Goal: Task Accomplishment & Management: Manage account settings

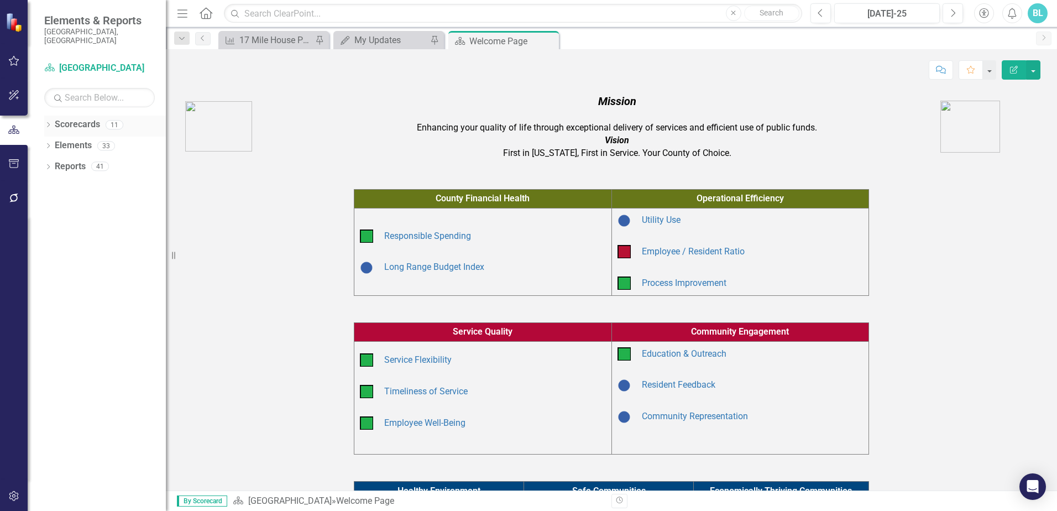
click at [49, 123] on icon "Dropdown" at bounding box center [48, 126] width 8 height 6
click at [100, 160] on link "Open Spaces" at bounding box center [113, 166] width 105 height 13
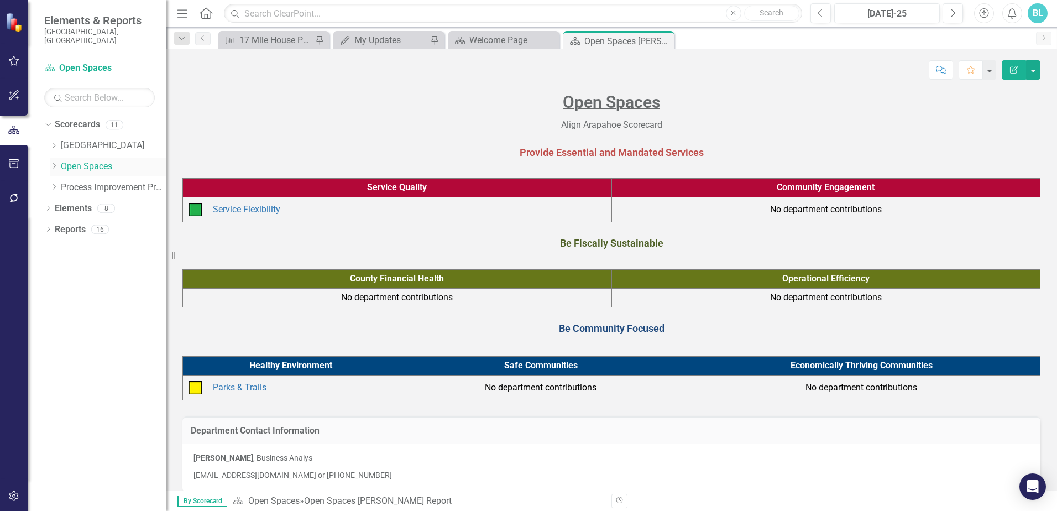
click at [51, 163] on icon "Dropdown" at bounding box center [54, 166] width 8 height 7
click at [95, 160] on link "Open Spaces" at bounding box center [113, 166] width 105 height 13
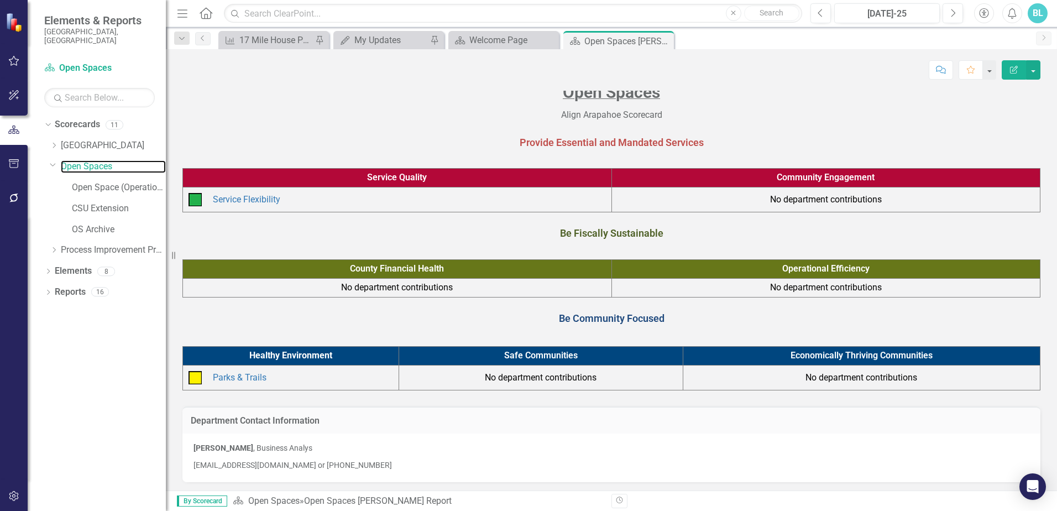
scroll to position [13, 0]
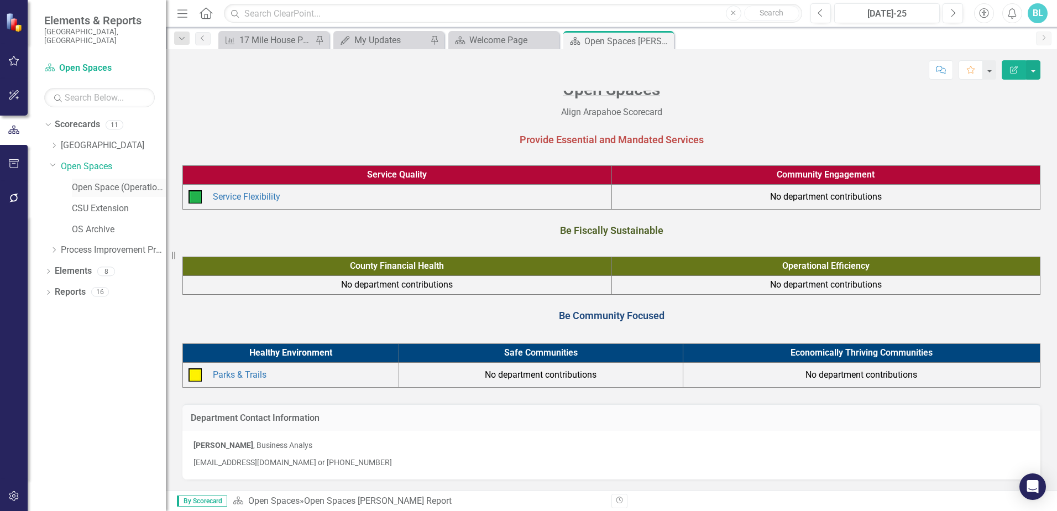
click at [116, 181] on link "Open Space (Operations)" at bounding box center [119, 187] width 94 height 13
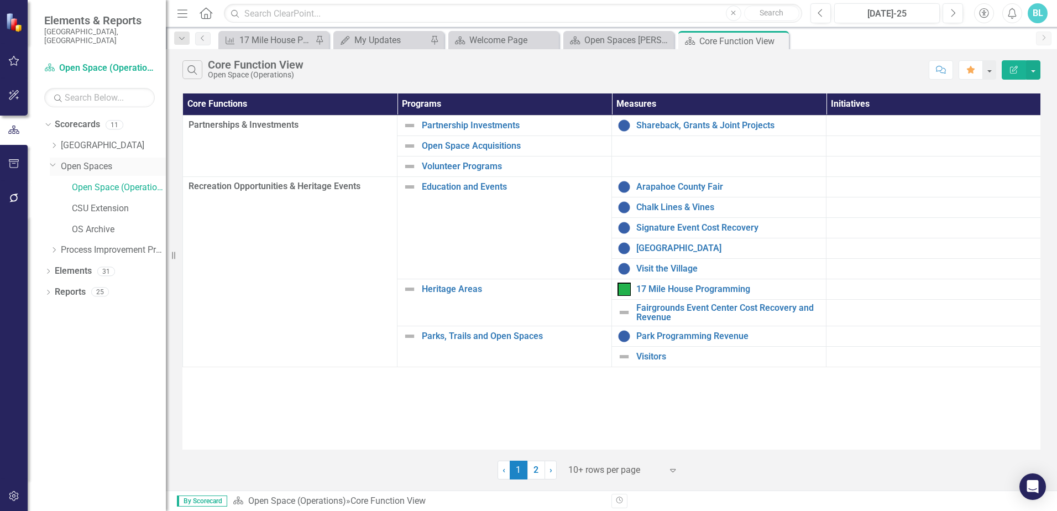
click at [98, 161] on link "Open Spaces" at bounding box center [113, 166] width 105 height 13
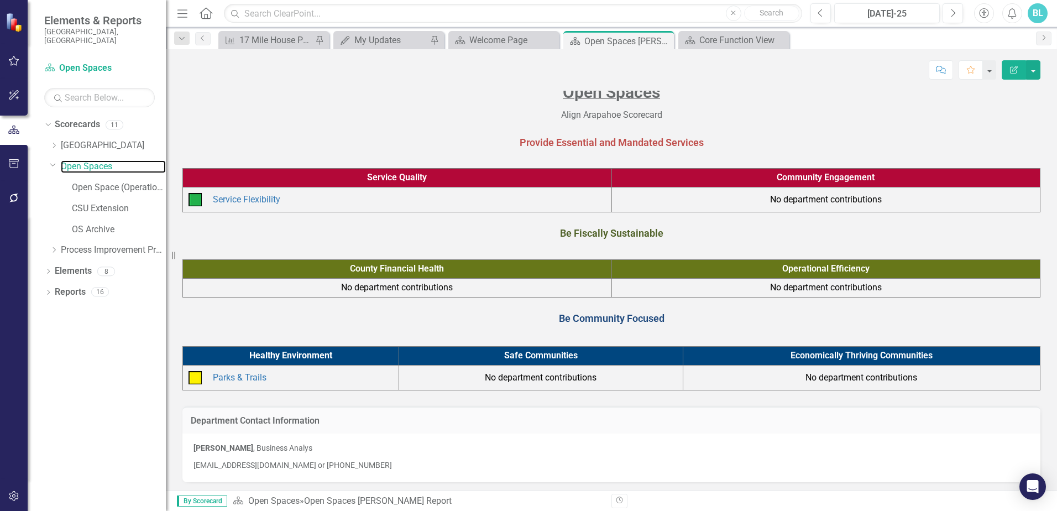
scroll to position [13, 0]
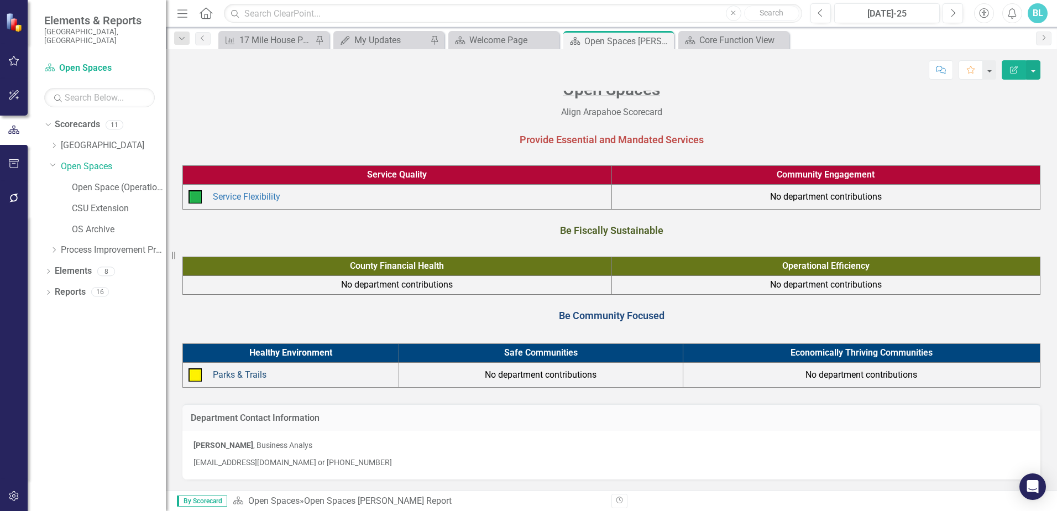
click at [242, 374] on link "Parks & Trails" at bounding box center [240, 374] width 54 height 11
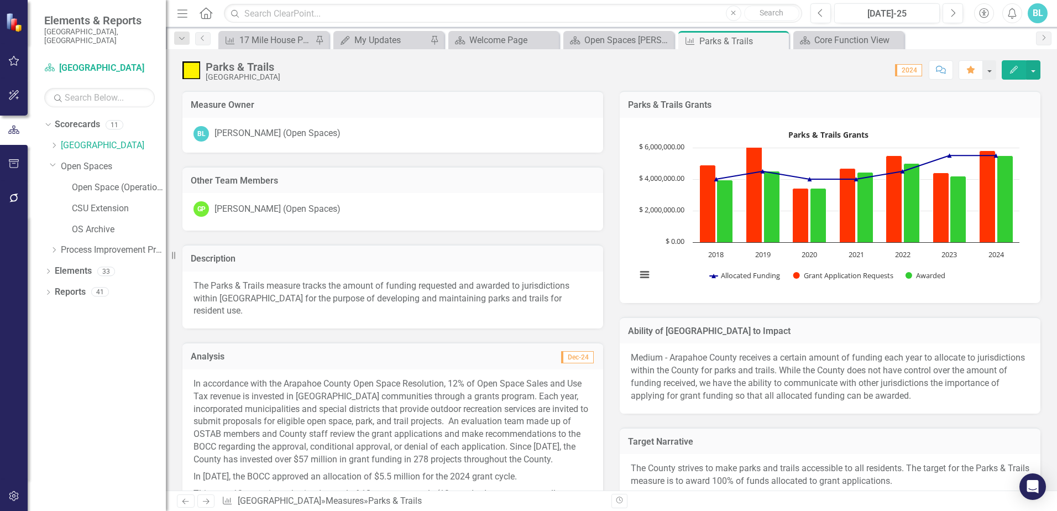
click at [260, 207] on div "[PERSON_NAME] (Open Spaces)" at bounding box center [278, 209] width 126 height 13
click at [1017, 69] on icon "Edit" at bounding box center [1014, 70] width 10 height 8
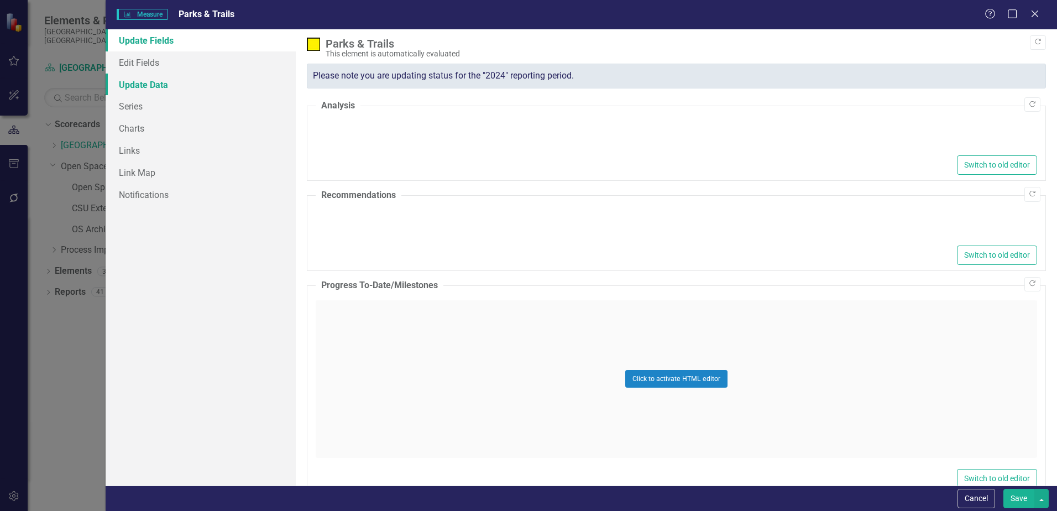
click at [150, 84] on link "Update Data" at bounding box center [201, 85] width 190 height 22
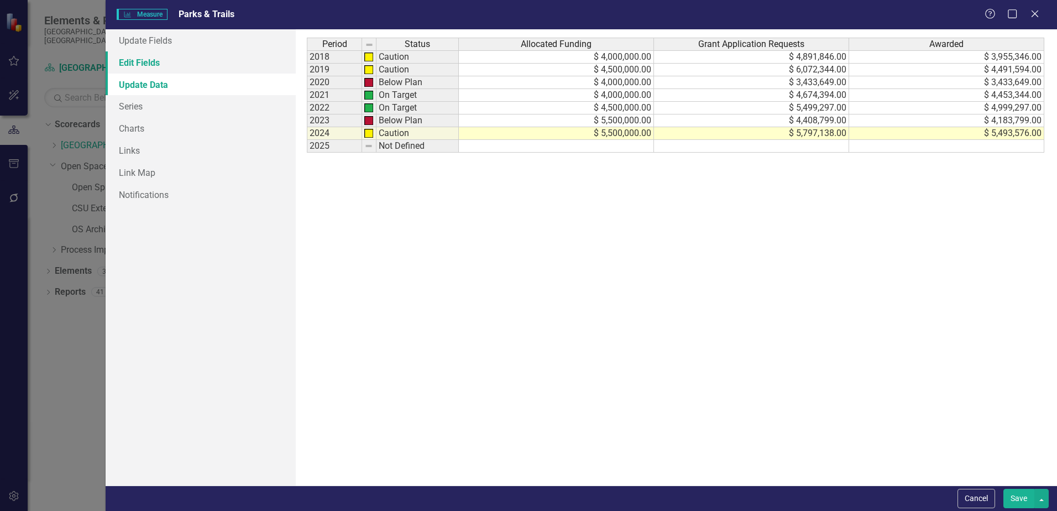
click at [149, 63] on link "Edit Fields" at bounding box center [201, 62] width 190 height 22
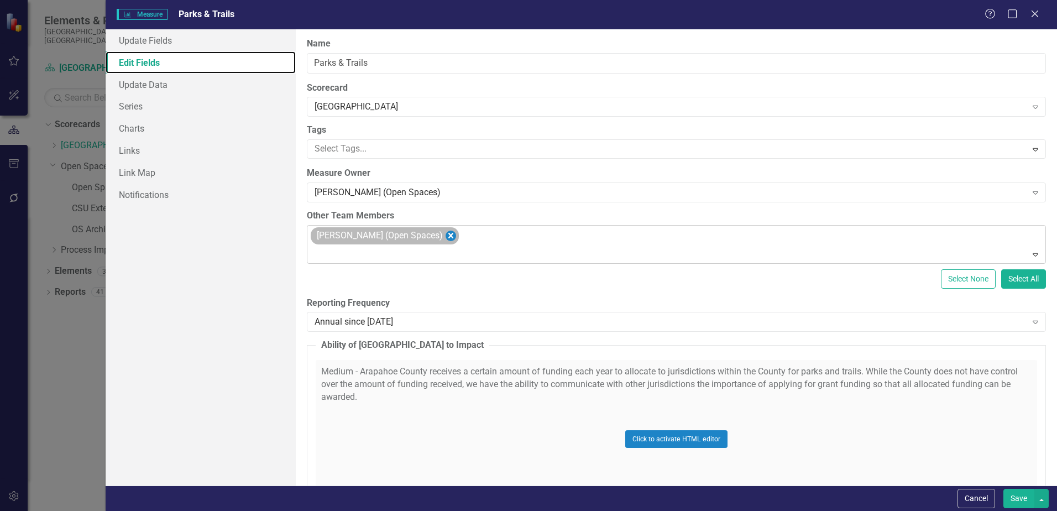
click at [446, 238] on icon "Remove Glen Poole (Open Spaces)" at bounding box center [451, 236] width 11 height 14
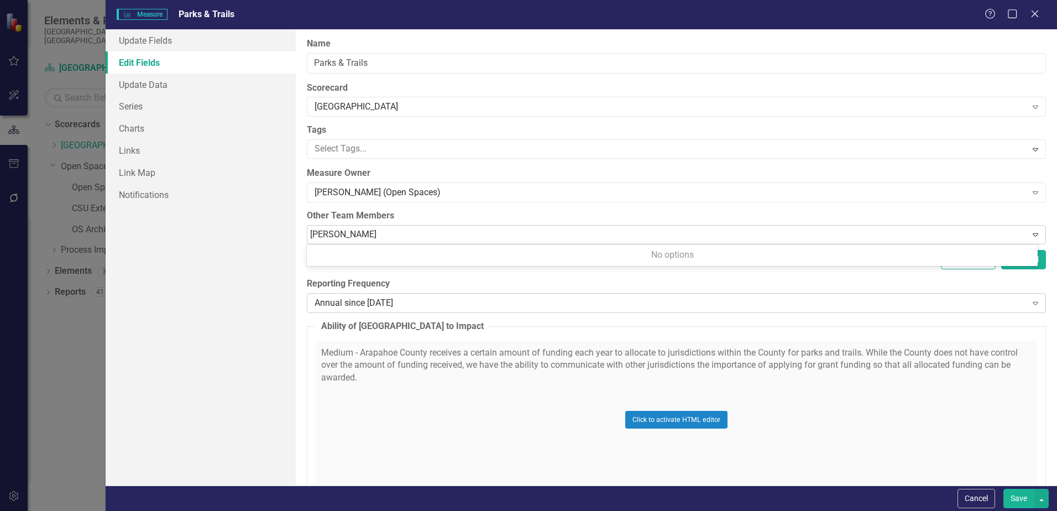
type input "[PERSON_NAME]"
click at [1004, 489] on button "Save" at bounding box center [1019, 498] width 31 height 19
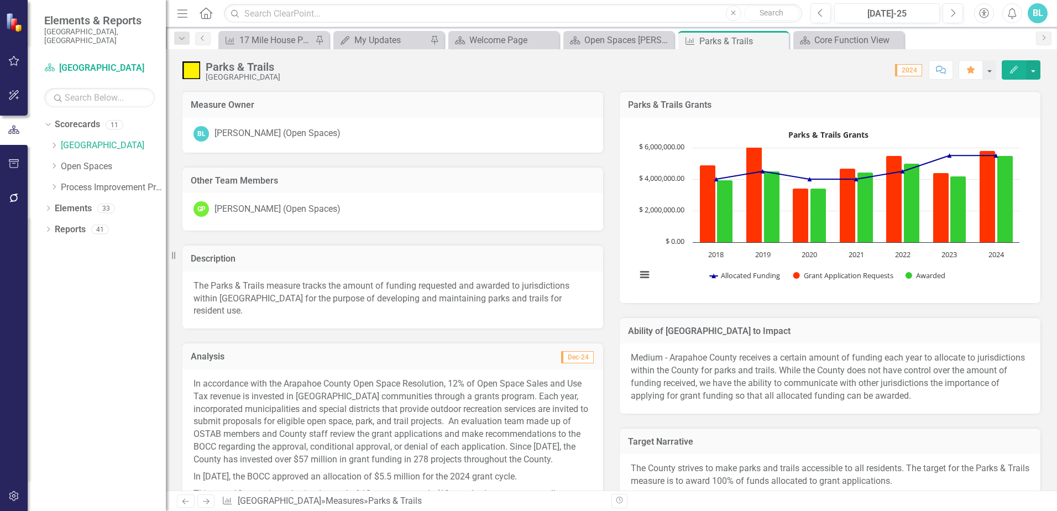
click at [1020, 67] on button "Edit" at bounding box center [1014, 69] width 24 height 19
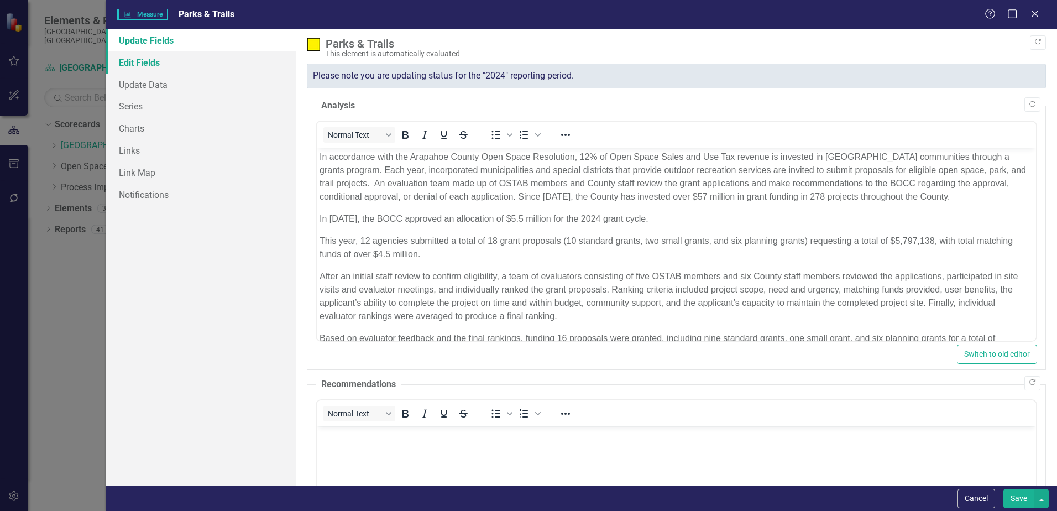
click at [154, 67] on link "Edit Fields" at bounding box center [201, 62] width 190 height 22
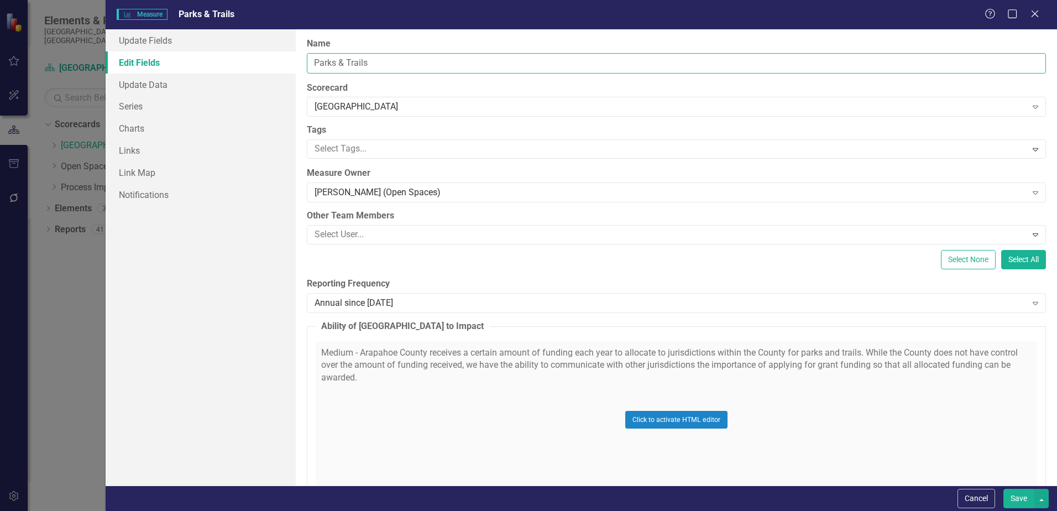
click at [315, 63] on input "Parks & Trails" at bounding box center [676, 63] width 739 height 20
type input "Grants Program - Parks & Trails"
click at [1017, 499] on button "Save" at bounding box center [1019, 498] width 31 height 19
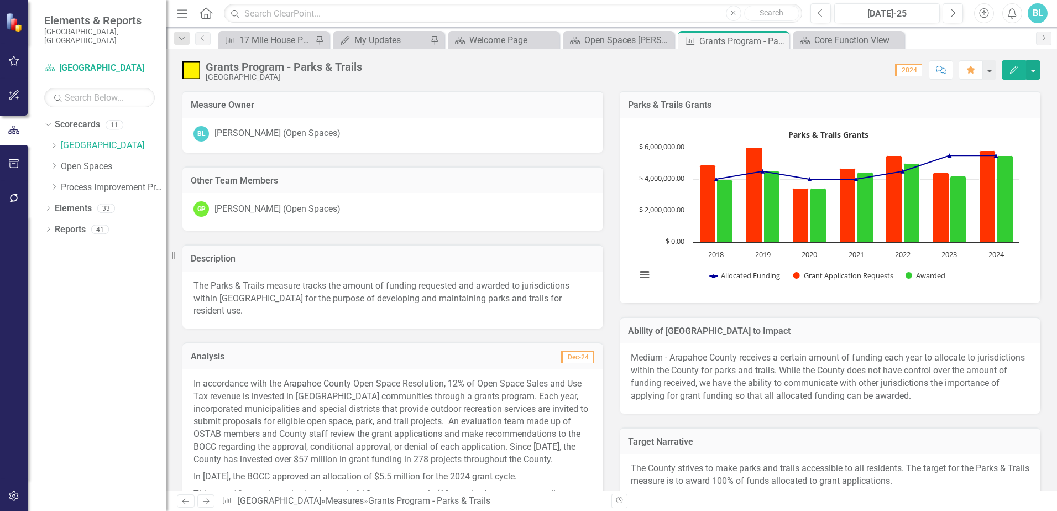
click at [205, 288] on p "The Parks & Trails measure tracks the amount of funding requested and awarded t…" at bounding box center [393, 299] width 399 height 38
click at [1018, 67] on icon "button" at bounding box center [1014, 70] width 8 height 8
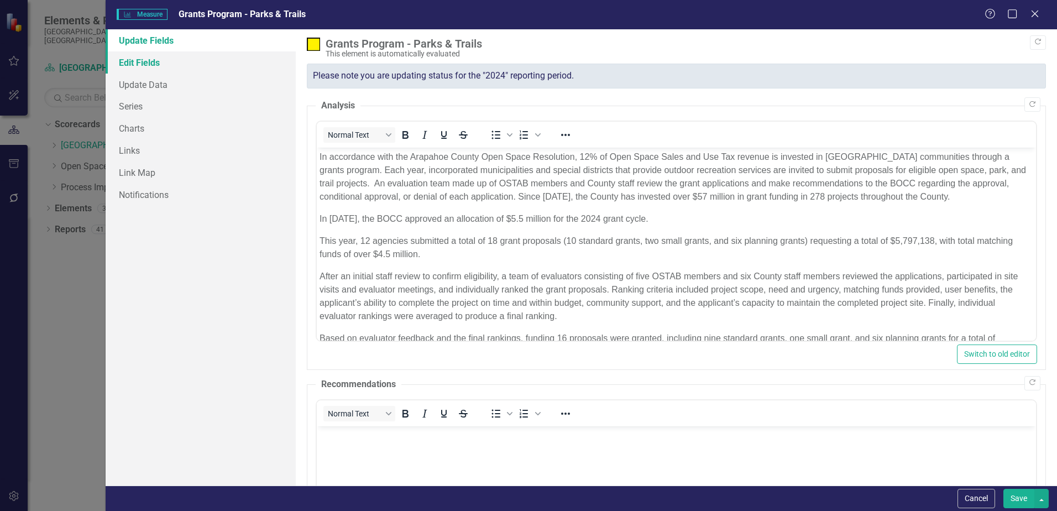
click at [146, 60] on link "Edit Fields" at bounding box center [201, 62] width 190 height 22
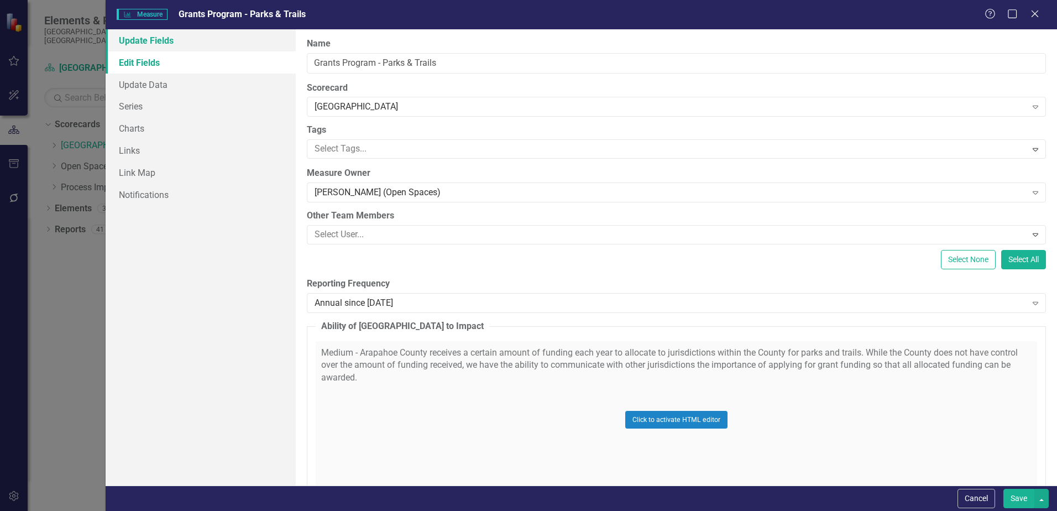
click at [149, 45] on link "Update Fields" at bounding box center [201, 40] width 190 height 22
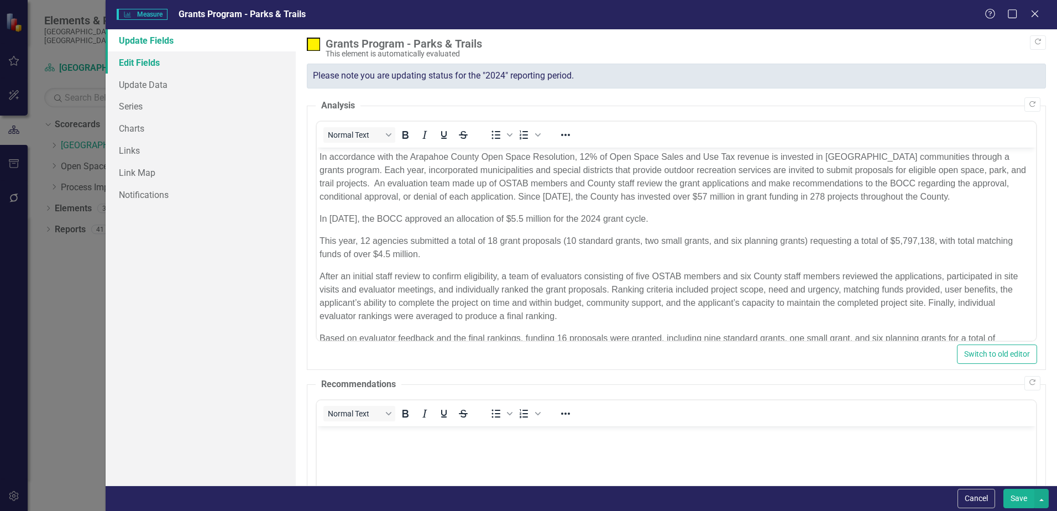
click at [141, 66] on link "Edit Fields" at bounding box center [201, 62] width 190 height 22
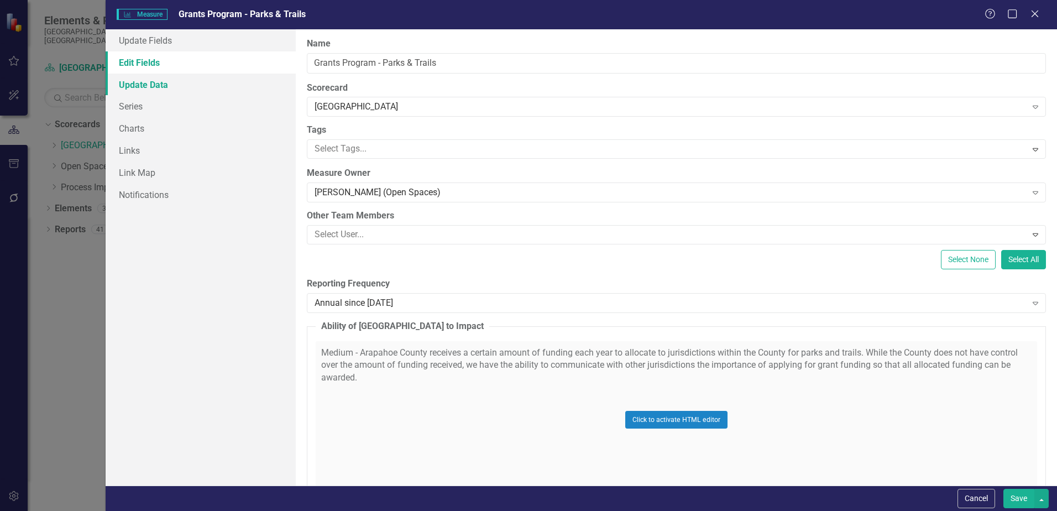
click at [156, 84] on link "Update Data" at bounding box center [201, 85] width 190 height 22
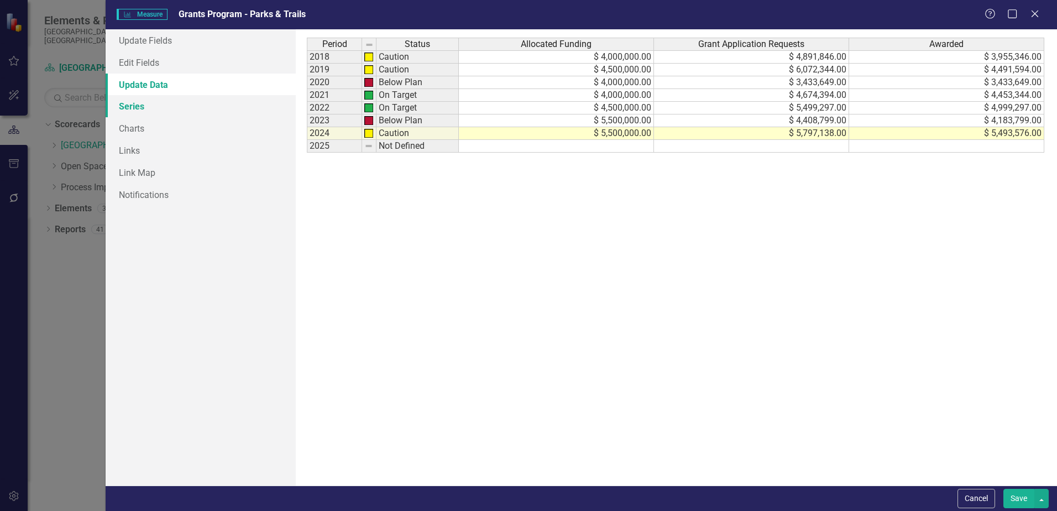
click at [148, 105] on link "Series" at bounding box center [201, 106] width 190 height 22
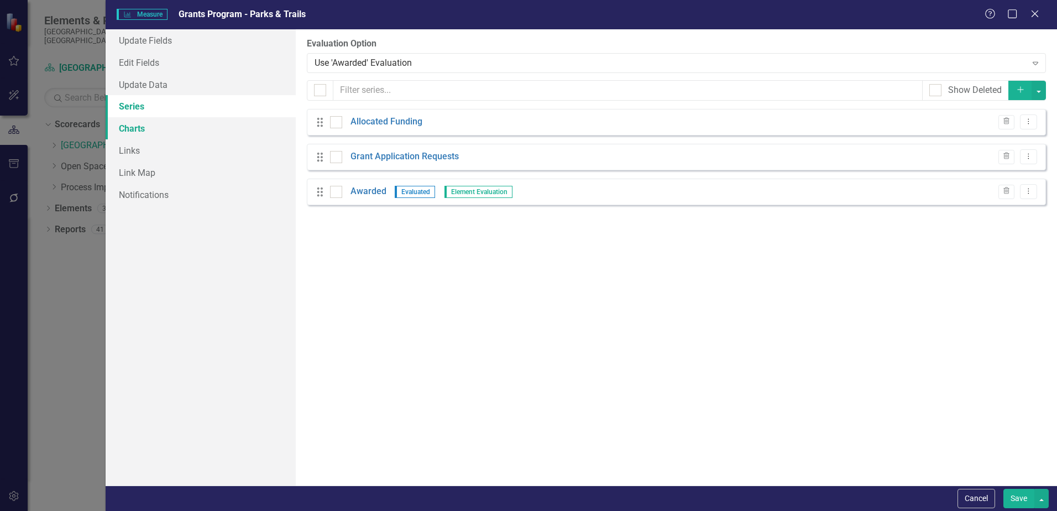
click at [147, 123] on link "Charts" at bounding box center [201, 128] width 190 height 22
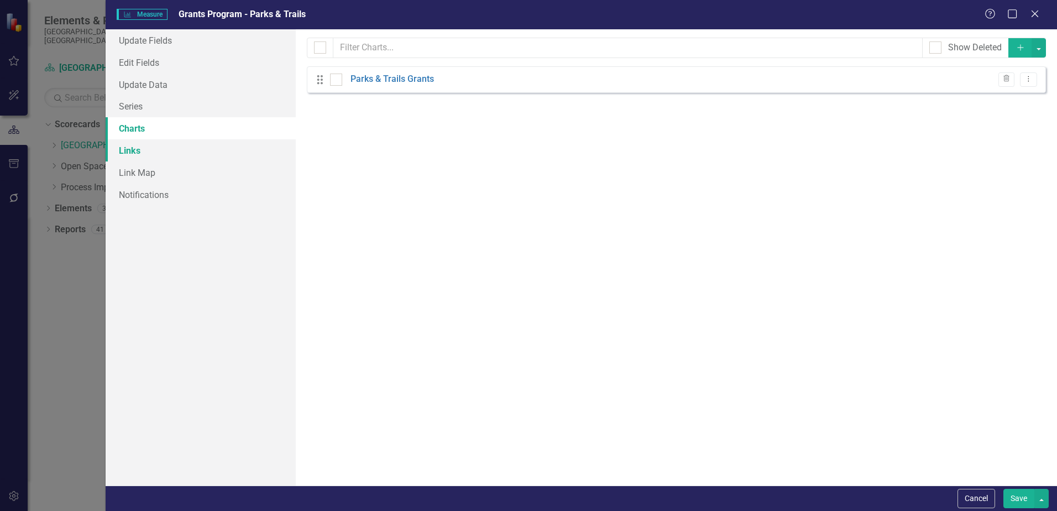
click at [148, 146] on link "Links" at bounding box center [201, 150] width 190 height 22
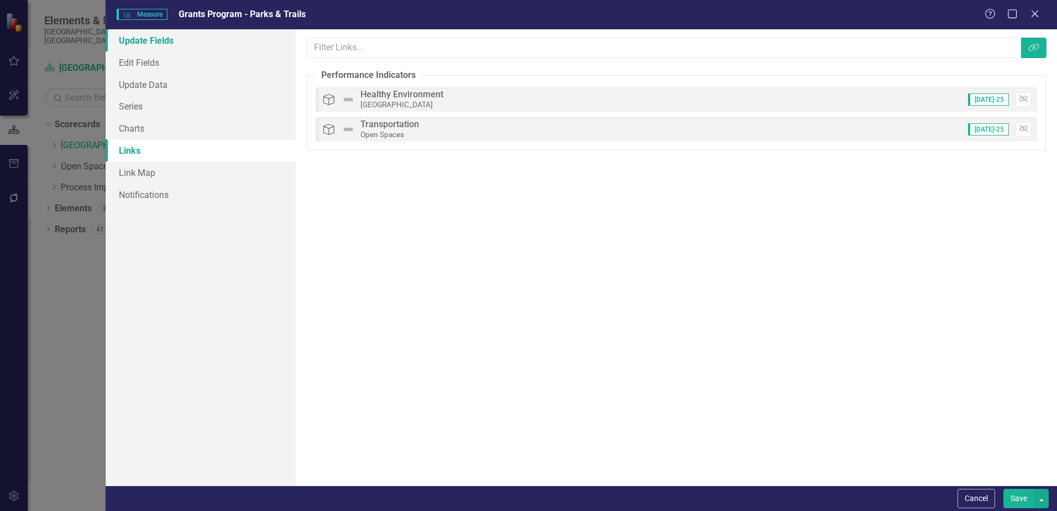
click at [161, 42] on link "Update Fields" at bounding box center [201, 40] width 190 height 22
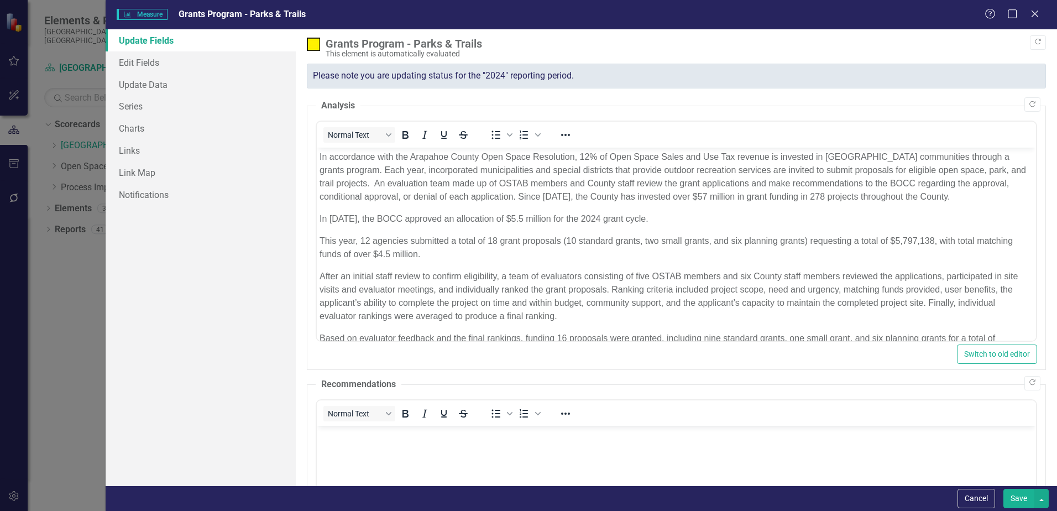
click at [141, 43] on link "Update Fields" at bounding box center [201, 40] width 190 height 22
click at [154, 13] on span "Measure Measure" at bounding box center [142, 14] width 50 height 11
click at [135, 65] on link "Edit Fields" at bounding box center [201, 62] width 190 height 22
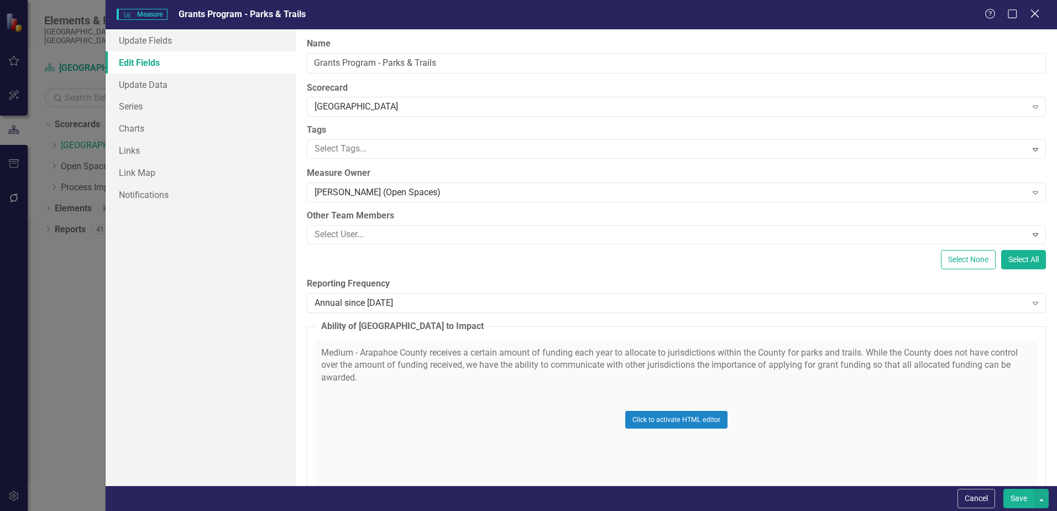
click at [1034, 12] on icon at bounding box center [1035, 13] width 8 height 8
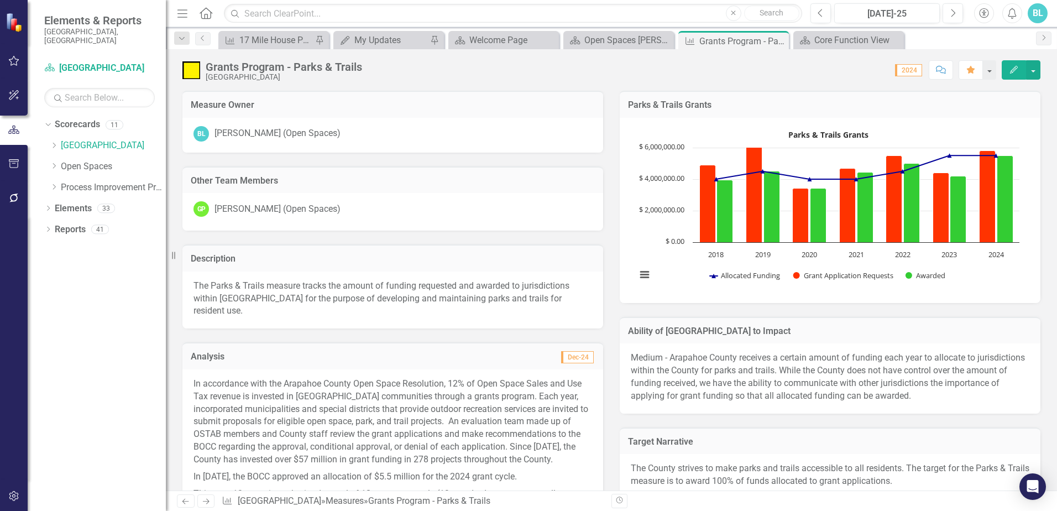
click at [367, 281] on p "The Parks & Trails measure tracks the amount of funding requested and awarded t…" at bounding box center [393, 299] width 399 height 38
click at [268, 280] on p "The Parks & Trails measure tracks the amount of funding requested and awarded t…" at bounding box center [393, 299] width 399 height 38
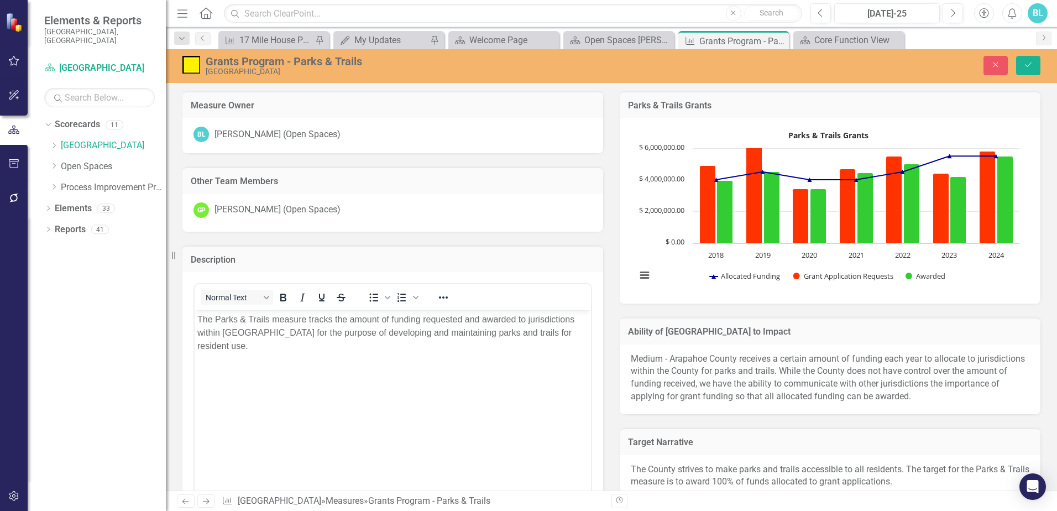
click at [217, 321] on p "The Parks & Trails measure tracks the amount of funding requested and awarded t…" at bounding box center [392, 333] width 391 height 40
click at [1033, 63] on icon "Save" at bounding box center [1029, 65] width 10 height 8
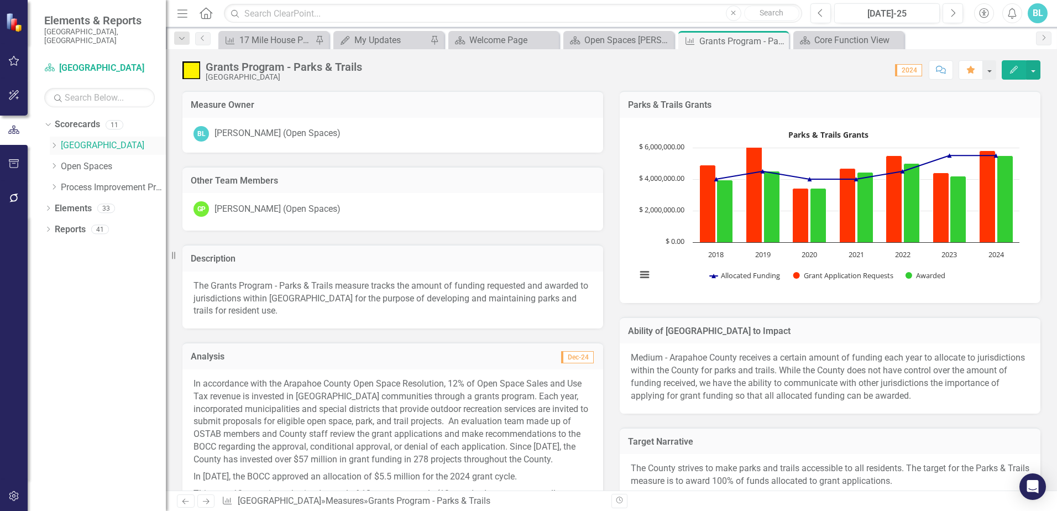
click at [53, 142] on icon "Dropdown" at bounding box center [54, 145] width 8 height 7
click at [72, 244] on link "Open Spaces" at bounding box center [113, 250] width 105 height 13
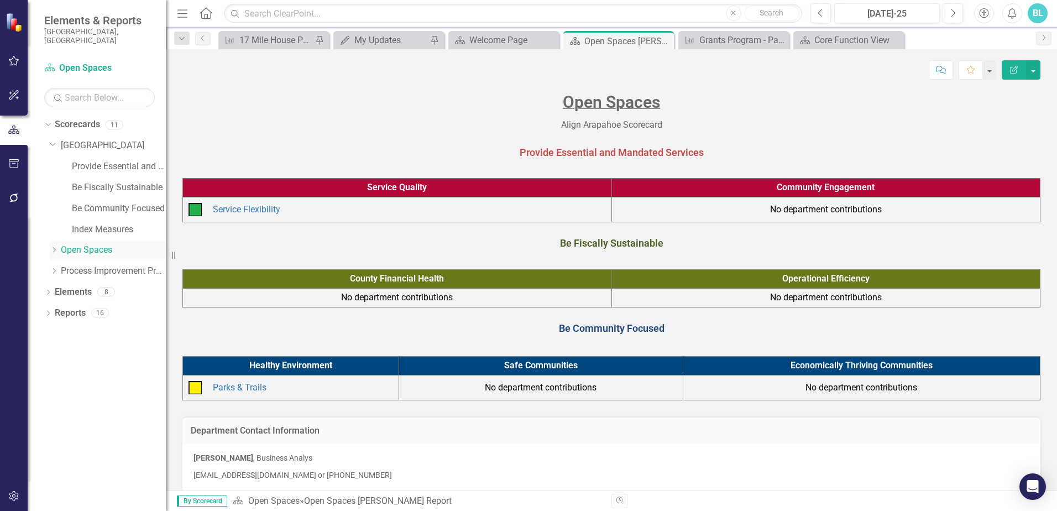
click at [54, 247] on icon "Dropdown" at bounding box center [54, 250] width 8 height 7
click at [80, 265] on link "Open Space (Operations)" at bounding box center [119, 271] width 94 height 13
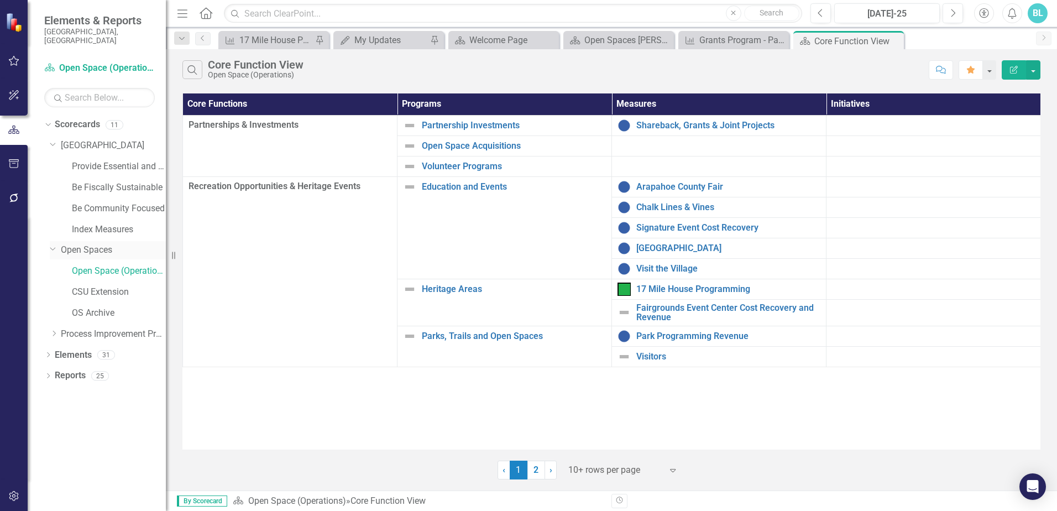
click at [51, 244] on icon "Dropdown" at bounding box center [53, 248] width 7 height 8
click at [51, 247] on icon "Dropdown" at bounding box center [54, 250] width 8 height 7
click at [88, 265] on link "Open Space (Operations)" at bounding box center [119, 271] width 94 height 13
click at [665, 129] on link "Shareback, Grants & Joint Projects" at bounding box center [728, 126] width 184 height 10
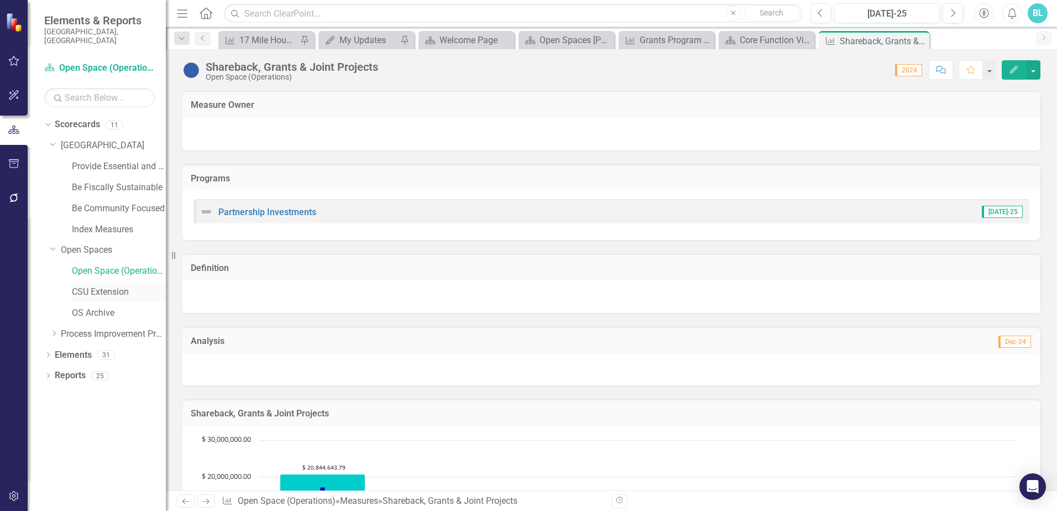
click at [88, 286] on link "CSU Extension" at bounding box center [119, 292] width 94 height 13
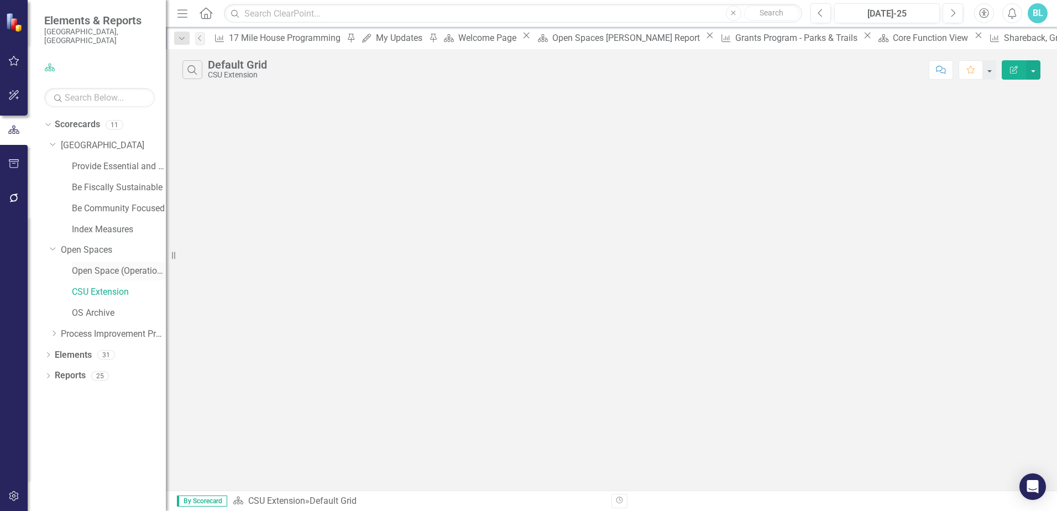
click at [110, 265] on link "Open Space (Operations)" at bounding box center [119, 271] width 94 height 13
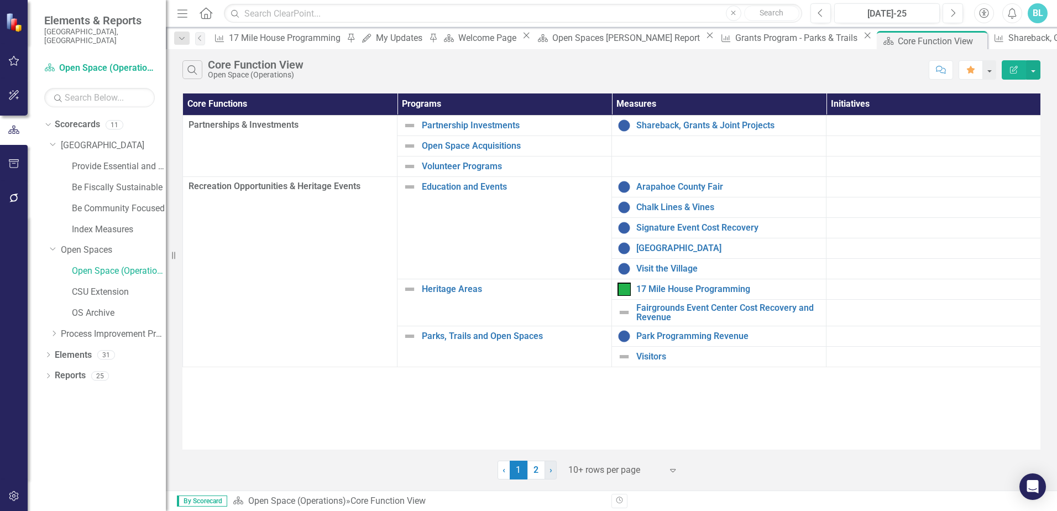
click at [554, 469] on link "› Next" at bounding box center [551, 470] width 12 height 19
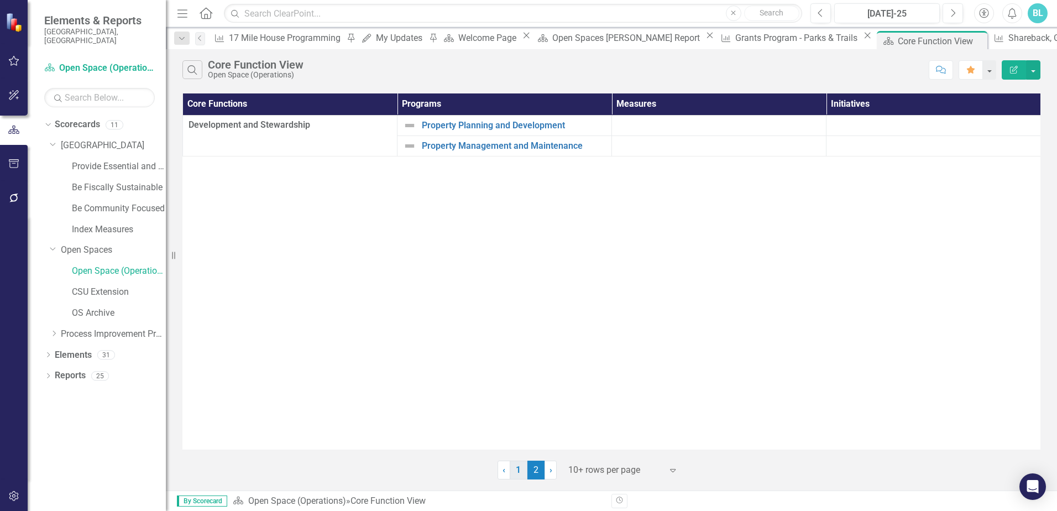
click at [518, 469] on link "1" at bounding box center [519, 470] width 18 height 19
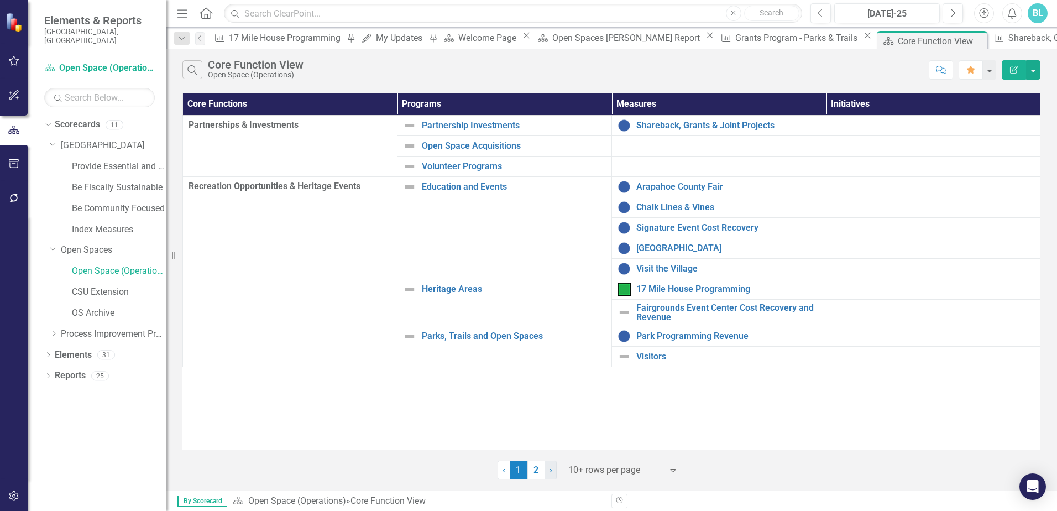
click at [552, 466] on span "›" at bounding box center [551, 470] width 3 height 11
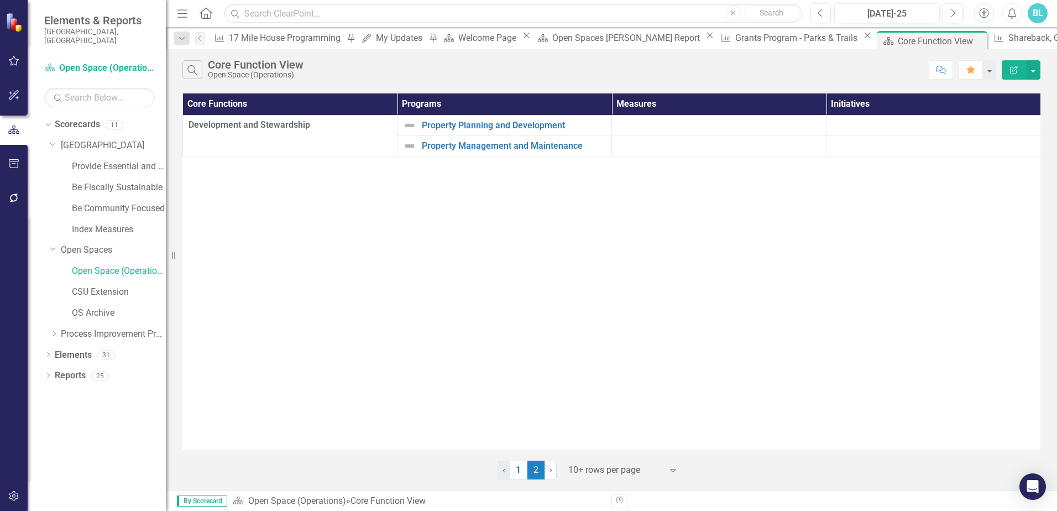
click at [505, 467] on link "‹ Previous" at bounding box center [504, 470] width 13 height 19
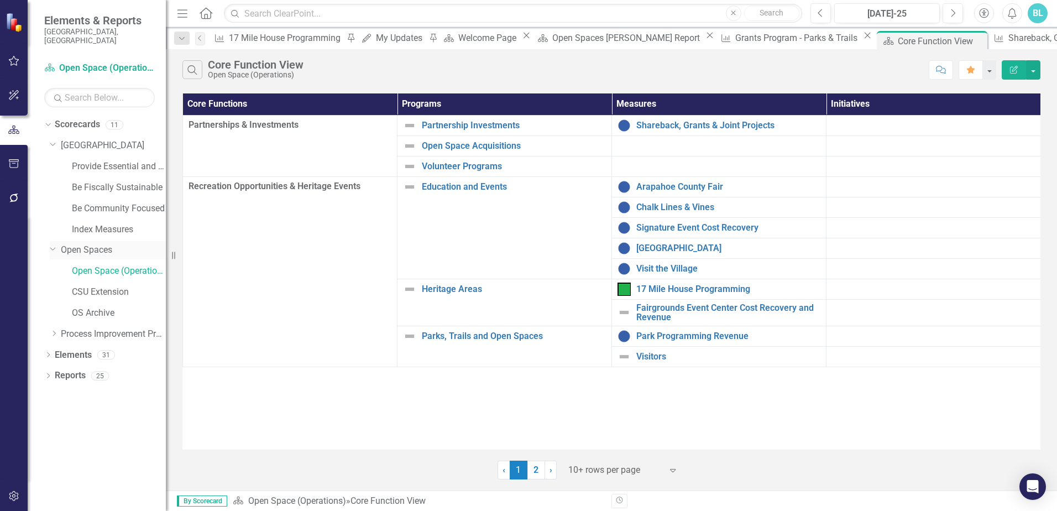
click at [102, 244] on link "Open Spaces" at bounding box center [113, 250] width 105 height 13
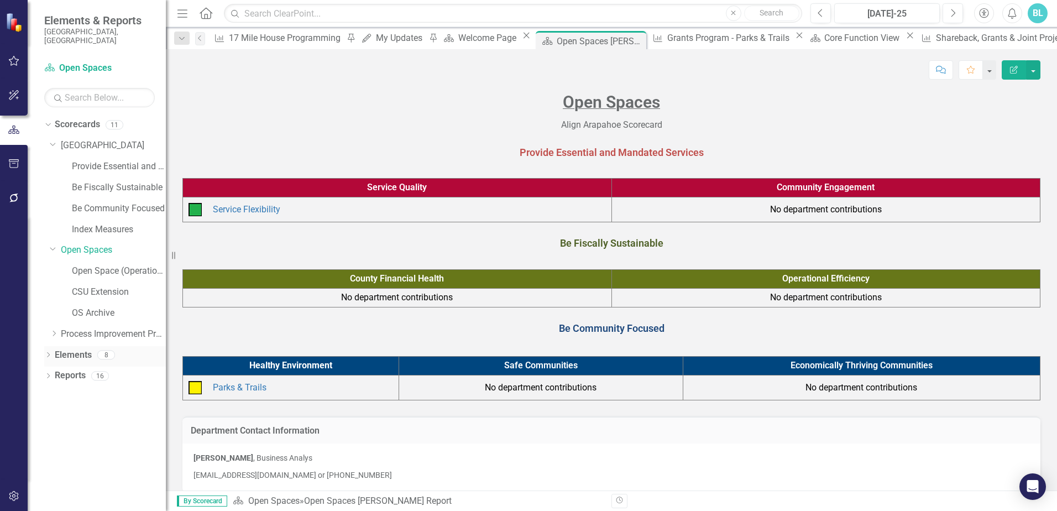
click at [66, 349] on link "Elements" at bounding box center [73, 355] width 37 height 13
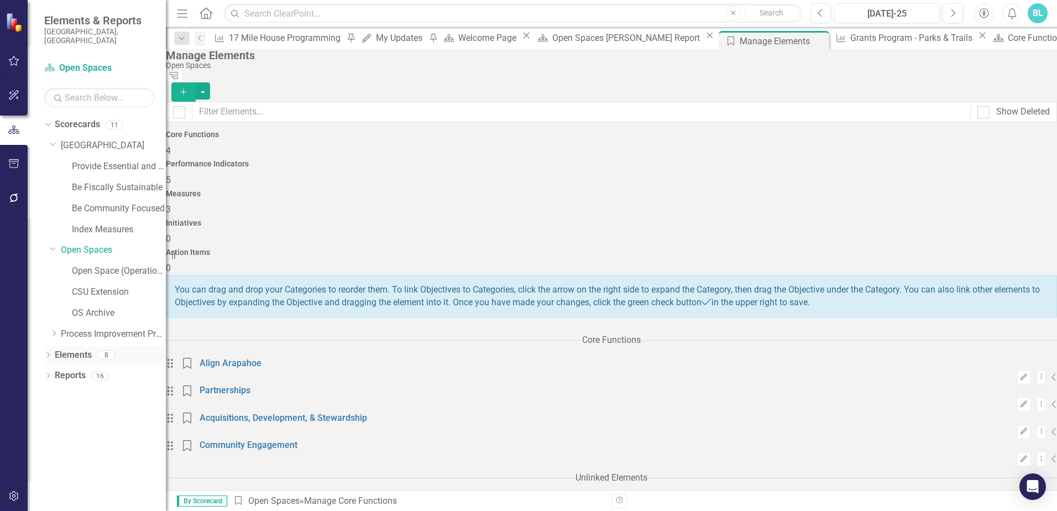
click at [48, 353] on icon "Dropdown" at bounding box center [48, 356] width 8 height 6
click at [54, 374] on icon "Dropdown" at bounding box center [54, 377] width 8 height 6
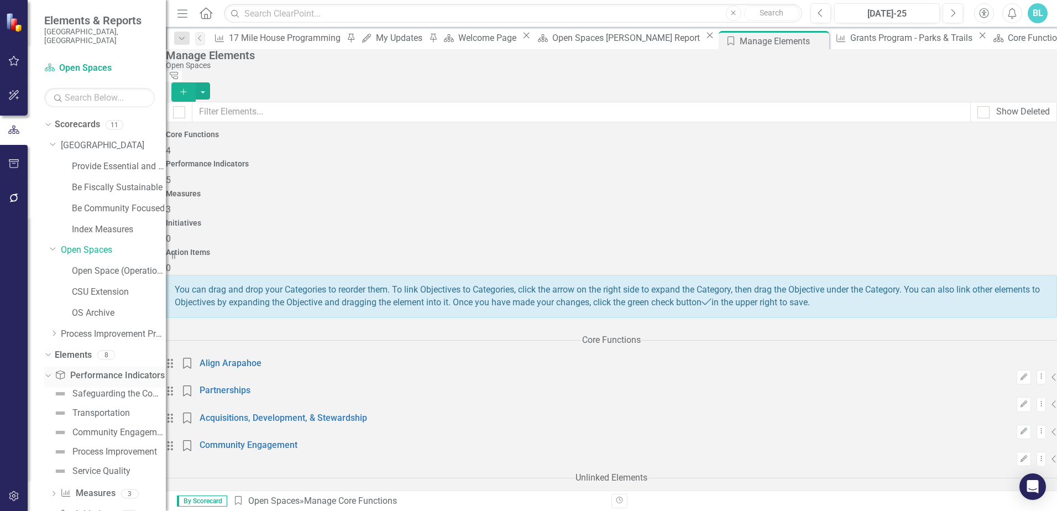
click at [50, 372] on icon "Dropdown" at bounding box center [47, 376] width 6 height 8
click at [55, 394] on div "Dropdown" at bounding box center [54, 398] width 8 height 9
click at [101, 410] on div "Outreach Programs" at bounding box center [110, 415] width 76 height 10
